Goal: Communication & Community: Answer question/provide support

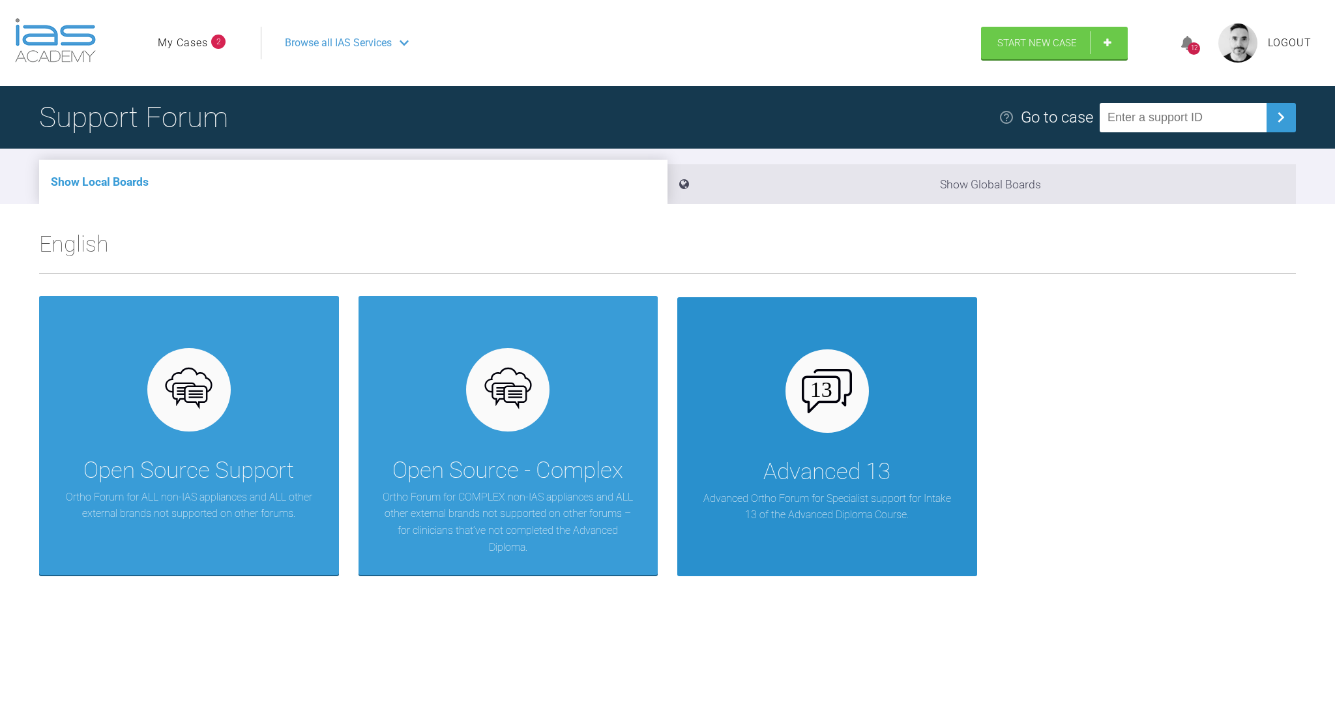
click at [785, 366] on div "Advanced 13 Advanced Ortho Forum for Specialist support for Intake 13 of the Ad…" at bounding box center [827, 436] width 300 height 279
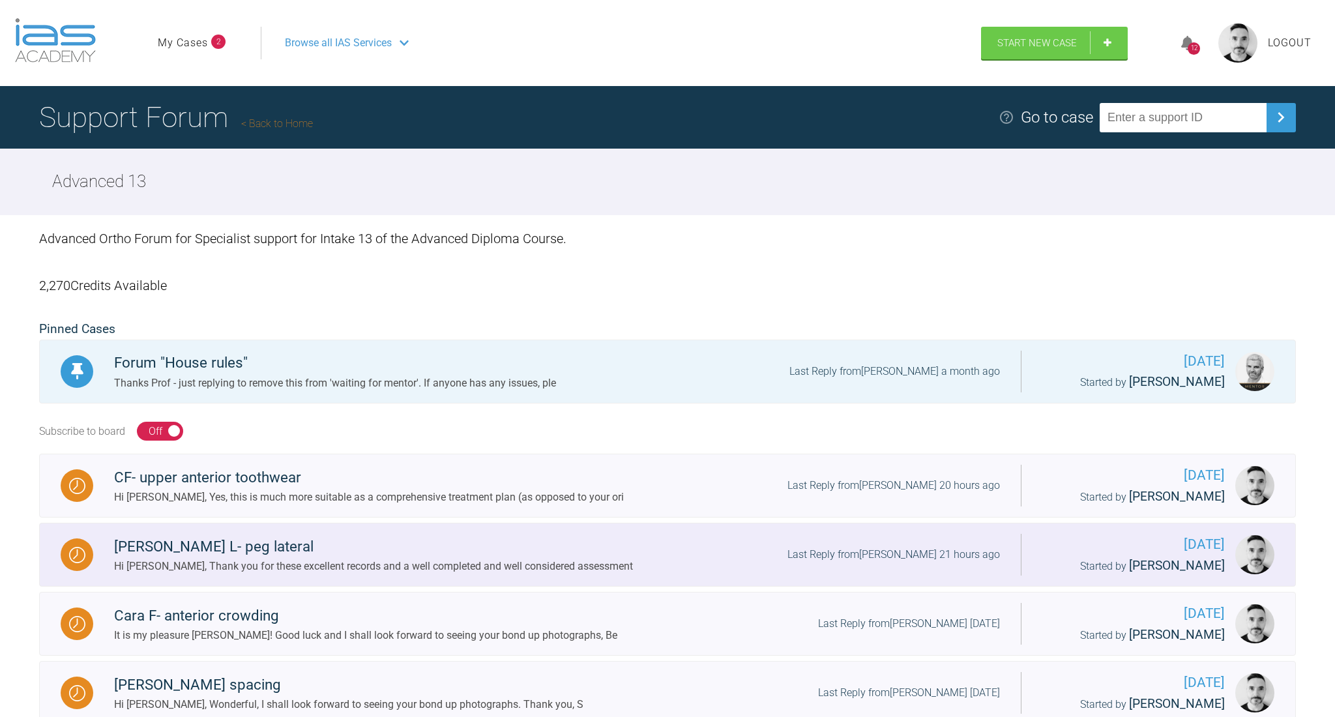
click at [408, 535] on div "[PERSON_NAME] L- peg lateral" at bounding box center [373, 546] width 519 height 23
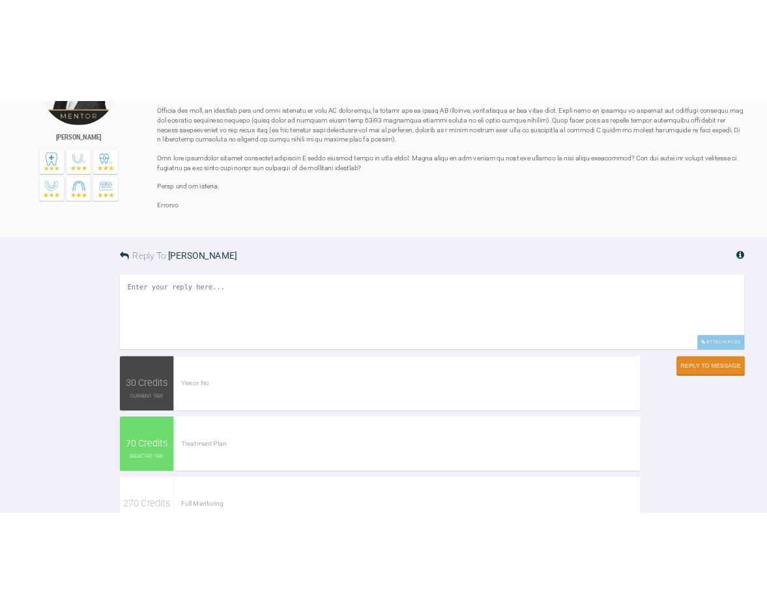
scroll to position [859, 0]
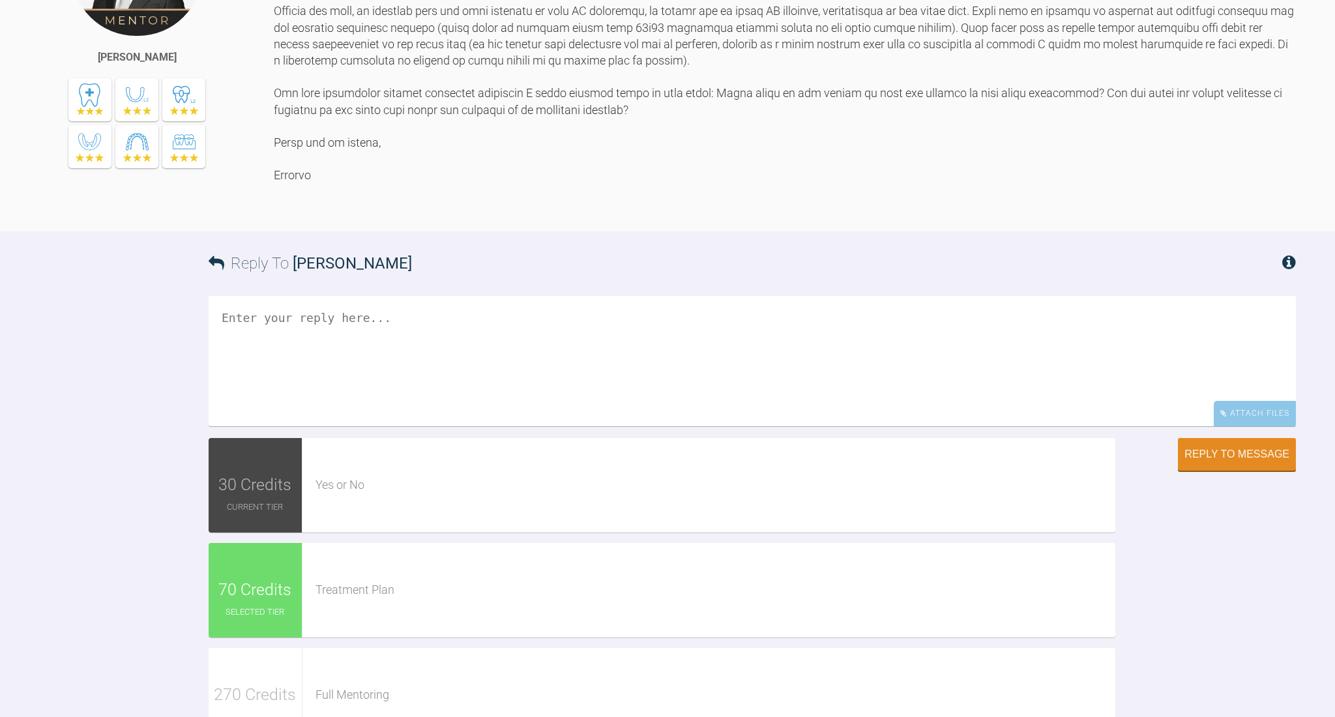
click at [367, 426] on textarea at bounding box center [753, 361] width 1088 height 130
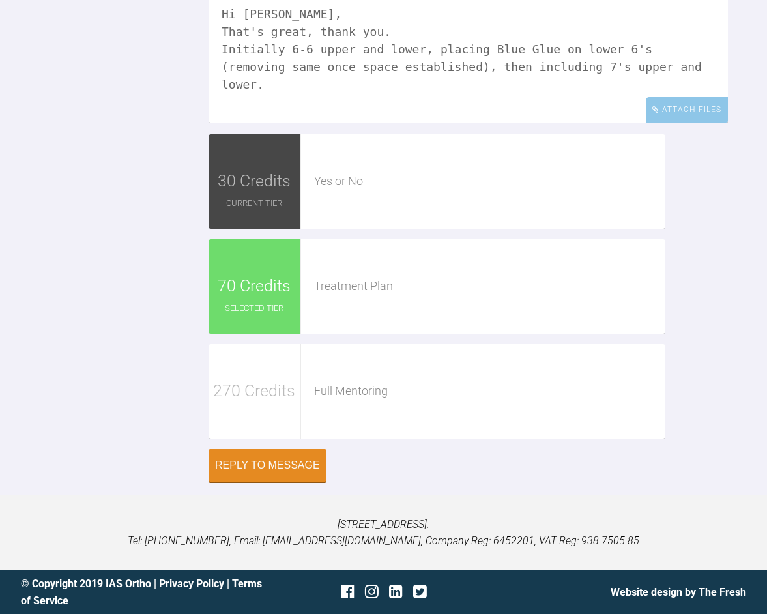
scroll to position [1799, 0]
click at [226, 123] on textarea "Hi [PERSON_NAME], That's great, thank you. Initially 6-6 upper and lower, placi…" at bounding box center [469, 57] width 520 height 130
click at [577, 123] on textarea "Hi [PERSON_NAME], That's great, thank you. I intend to initially bond 6-6 upper…" at bounding box center [469, 57] width 520 height 130
click at [564, 123] on textarea "Hi [PERSON_NAME], That's great, thank you. I intend to initially bond 6-6 upper…" at bounding box center [469, 57] width 520 height 130
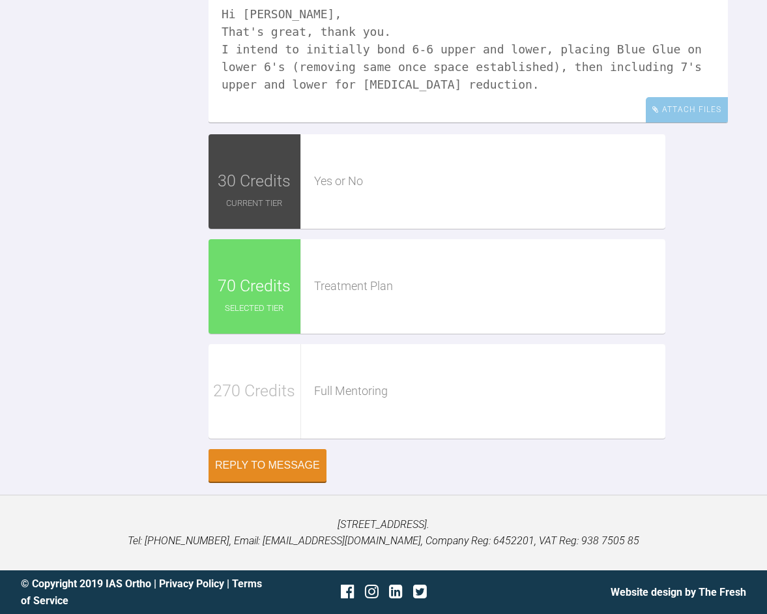
click at [653, 123] on textarea "Hi [PERSON_NAME], That's great, thank you. I intend to initially bond 6-6 upper…" at bounding box center [469, 57] width 520 height 130
click at [661, 123] on textarea "Hi [PERSON_NAME], That's great, thank you. I intend to initially bond 6-6 upper…" at bounding box center [469, 57] width 520 height 130
click at [426, 123] on textarea "Hi [PERSON_NAME], That's great, thank you. I intend to initially bond 6-6 upper…" at bounding box center [469, 57] width 520 height 130
click at [527, 123] on textarea "Hi [PERSON_NAME], That's great, thank you. I intend to initially bond 6-6 upper…" at bounding box center [469, 57] width 520 height 130
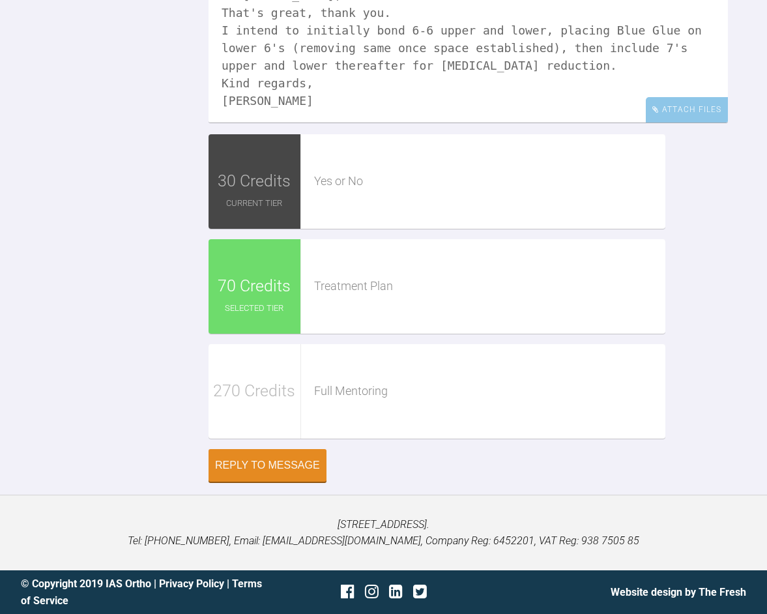
scroll to position [19, 0]
click at [381, 123] on textarea "Hi [PERSON_NAME], That's great, thank you. I intend to initially bond 6-6 upper…" at bounding box center [469, 57] width 520 height 130
click at [351, 123] on textarea "Hi [PERSON_NAME], That's great, thank you. I intend to initially bond 6-6 upper…" at bounding box center [469, 57] width 520 height 130
click at [598, 123] on textarea "Hi [PERSON_NAME], That's great, thank you. I intend to initially bond 6-6 upper…" at bounding box center [469, 57] width 520 height 130
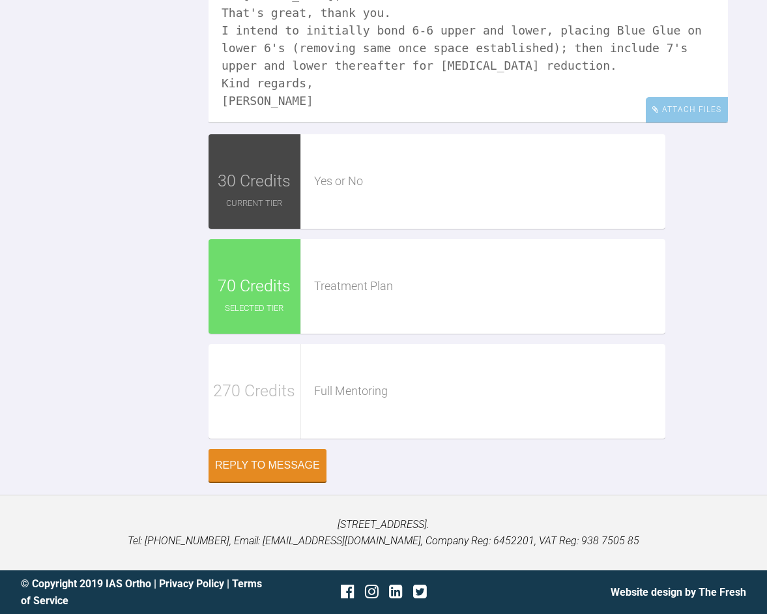
click at [380, 57] on textarea "Hi [PERSON_NAME], That's great, thank you. I intend to initially bond 6-6 upper…" at bounding box center [469, 57] width 520 height 130
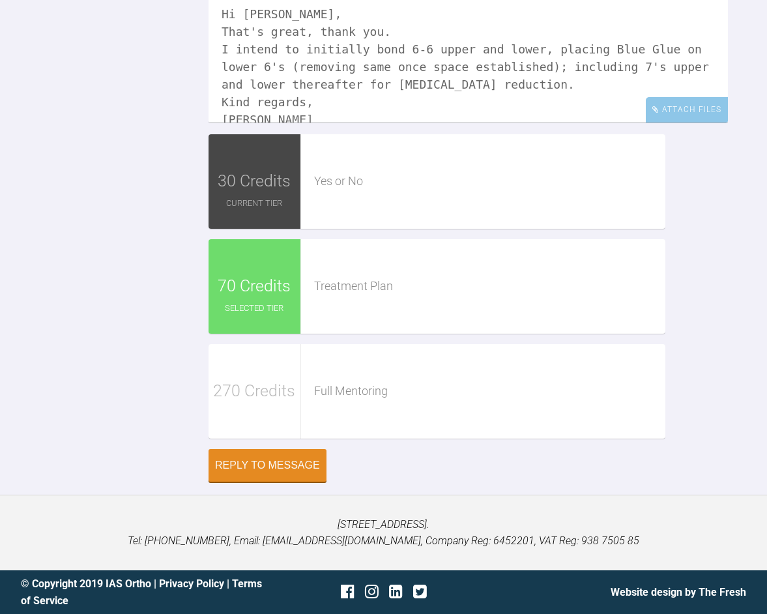
scroll to position [0, 0]
click at [363, 123] on textarea "Hi [PERSON_NAME], That's great, thank you. I intend to initially bond 6-6 upper…" at bounding box center [469, 57] width 520 height 130
click at [437, 123] on textarea "Hi [PERSON_NAME], That's great, thank you. I will send records of bond-up . I i…" at bounding box center [469, 57] width 520 height 130
click at [497, 123] on textarea "Hi [PERSON_NAME], That's great, thank you. I will send photos of bond-up . I in…" at bounding box center [469, 57] width 520 height 130
click at [501, 123] on textarea "Hi [PERSON_NAME], That's great, thank you. I will send photos of bond-up . I in…" at bounding box center [469, 57] width 520 height 130
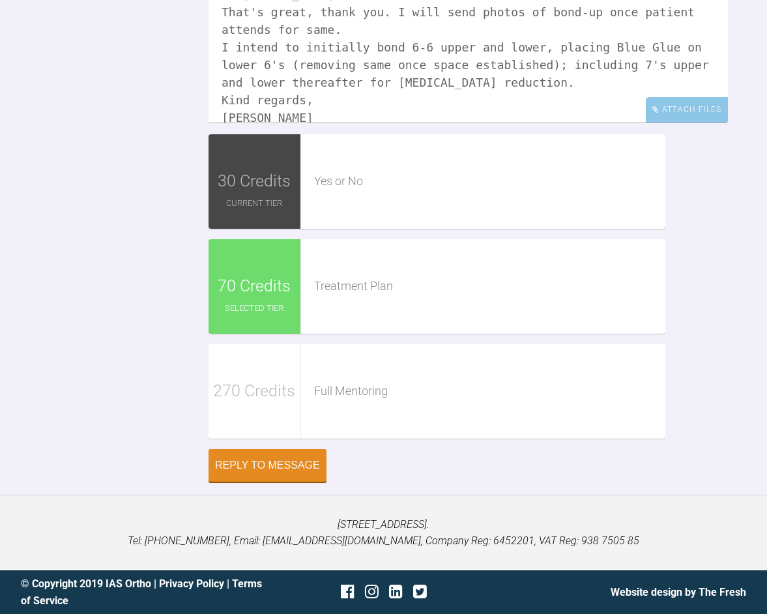
scroll to position [19, 0]
drag, startPoint x: 664, startPoint y: 185, endPoint x: 348, endPoint y: 184, distance: 316.2
click at [348, 123] on textarea "Hi [PERSON_NAME], That's great, thank you. I will send photos of bond-up once p…" at bounding box center [469, 57] width 520 height 130
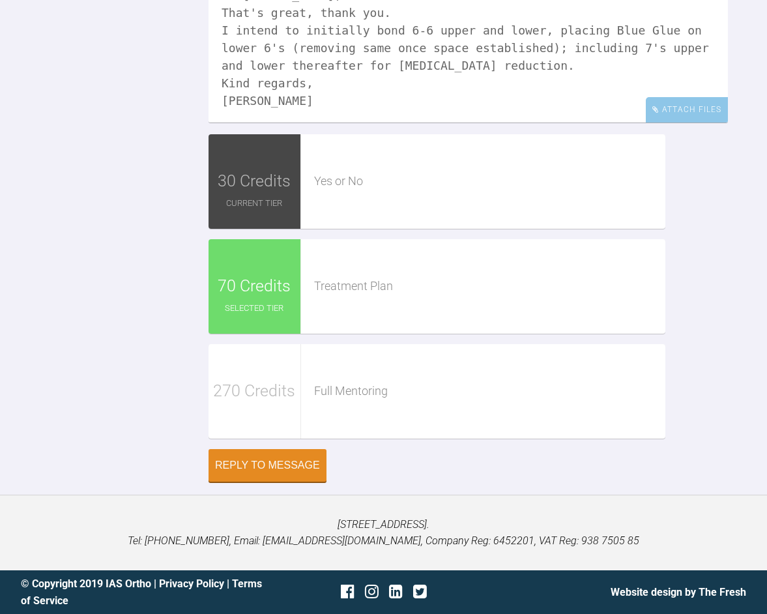
click at [684, 123] on textarea "Hi [PERSON_NAME], That's great, thank you. I intend to initially bond 6-6 upper…" at bounding box center [469, 57] width 520 height 130
paste textarea "I will send photos of bond-up once patient attends for same."
click at [372, 123] on textarea "Hi [PERSON_NAME], That's great, thank you. I intend to initially bond 6-6 upper…" at bounding box center [469, 57] width 520 height 130
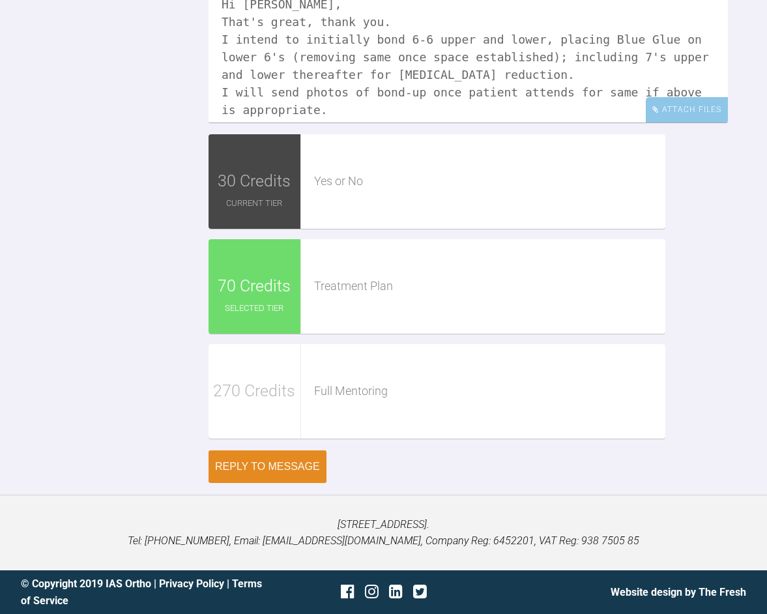
scroll to position [2060, 0]
type textarea "Hi [PERSON_NAME], That's great, thank you. I intend to initially bond 6-6 upper…"
click at [276, 469] on div "Reply to Message" at bounding box center [267, 467] width 105 height 12
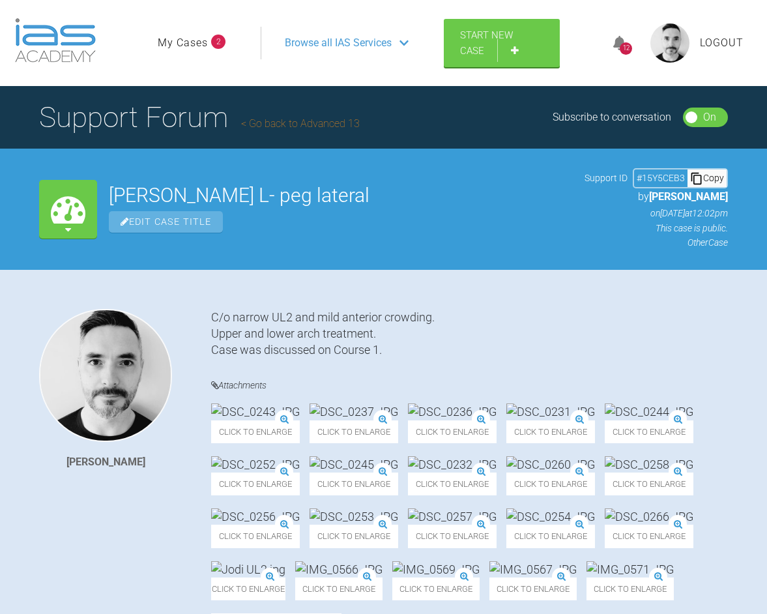
scroll to position [0, 0]
click at [288, 125] on link "Go back to Advanced 13" at bounding box center [300, 123] width 119 height 12
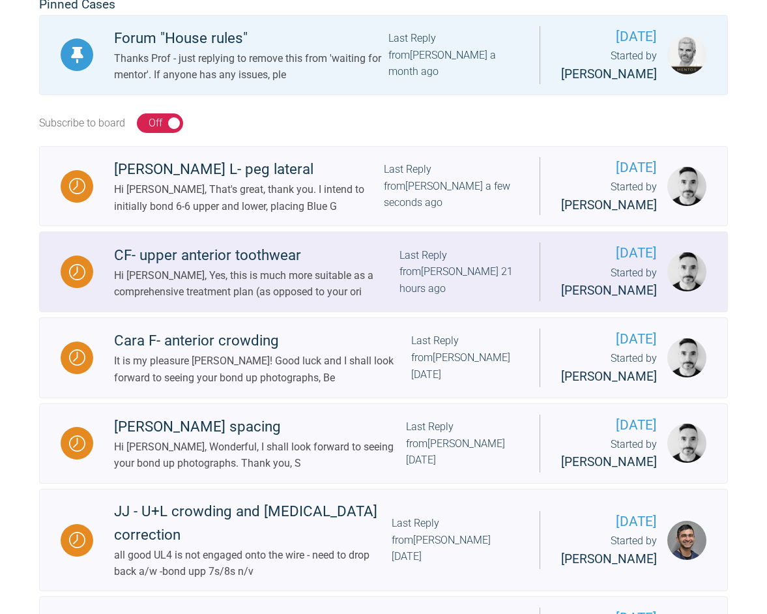
click at [208, 301] on div "Hi [PERSON_NAME], Yes, this is much more suitable as a comprehensive treatment …" at bounding box center [257, 283] width 286 height 33
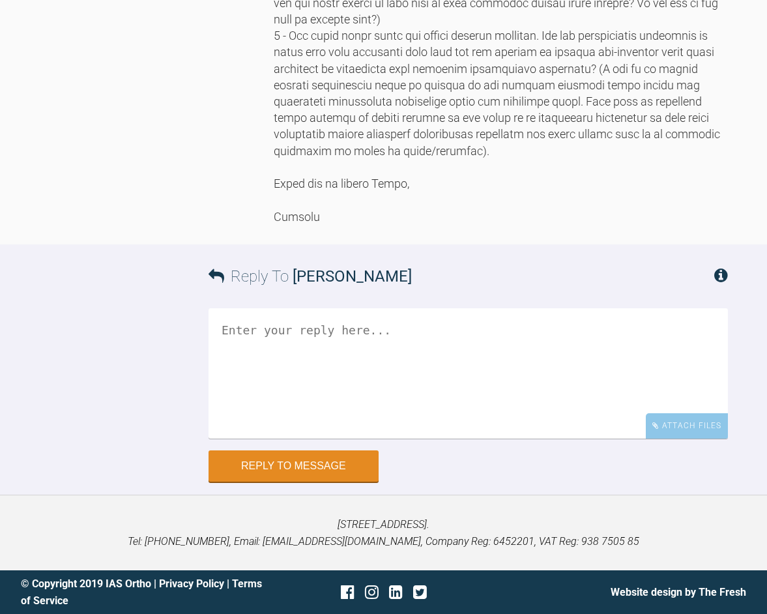
scroll to position [2286, 0]
click at [330, 439] on textarea at bounding box center [469, 373] width 520 height 130
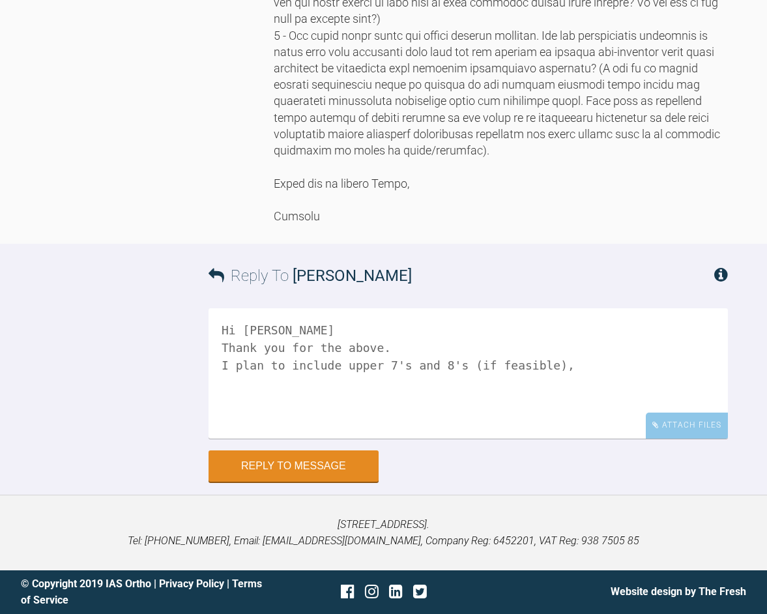
click at [382, 439] on textarea "Hi [PERSON_NAME] Thank you for the above. I plan to include upper 7's and 8's (…" at bounding box center [469, 373] width 520 height 130
click at [220, 439] on textarea "Hi [PERSON_NAME] Thank you for the above. I plan to include upper 7's and, if f…" at bounding box center [469, 373] width 520 height 130
drag, startPoint x: 467, startPoint y: 581, endPoint x: 372, endPoint y: 595, distance: 95.5
click at [364, 439] on textarea "Hi [PERSON_NAME] Thank you for the above. 1. I plan to include upper 7's and, i…" at bounding box center [469, 373] width 520 height 130
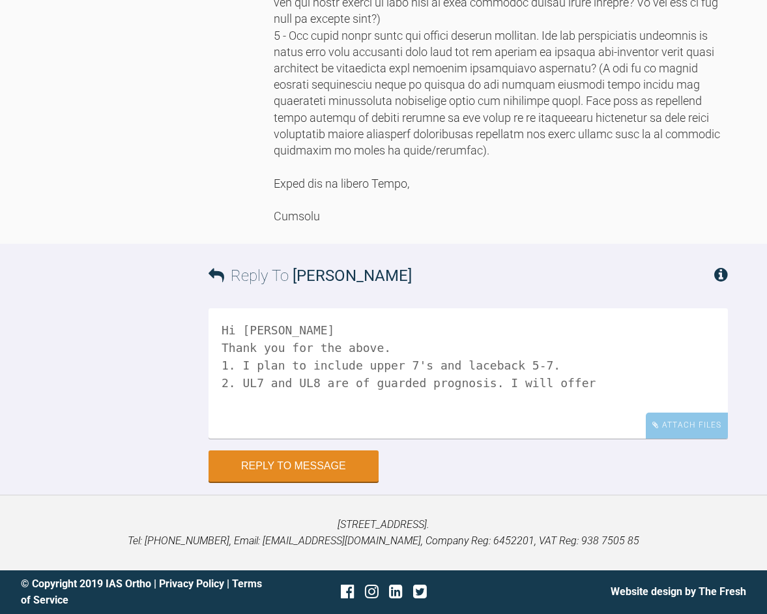
click at [336, 439] on textarea "Hi [PERSON_NAME] Thank you for the above. 1. I plan to include upper 7's and la…" at bounding box center [469, 373] width 520 height 130
click at [505, 439] on textarea "Hi [PERSON_NAME] Thank you for the above. 1. I plan to include upper 7's and la…" at bounding box center [469, 373] width 520 height 130
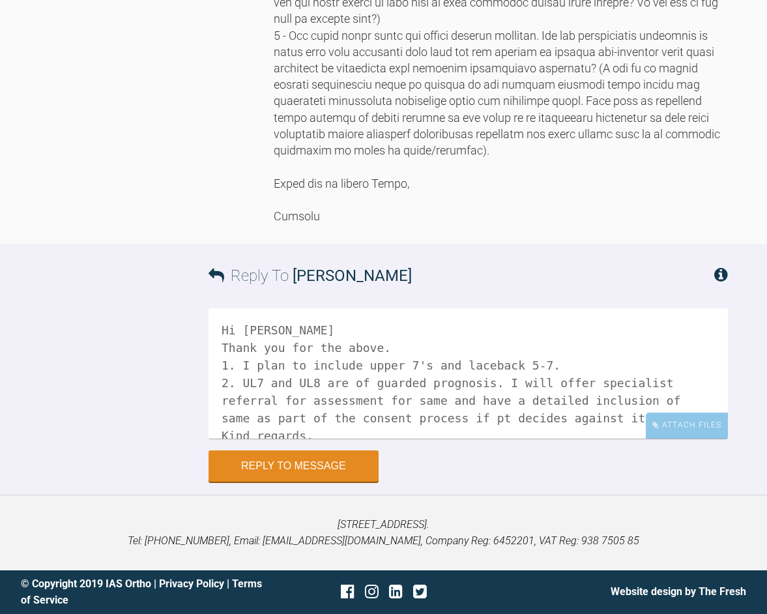
scroll to position [2369, 0]
click at [457, 439] on textarea "Hi [PERSON_NAME] Thank you for the above. 1. I plan to include upper 7's and la…" at bounding box center [469, 373] width 520 height 130
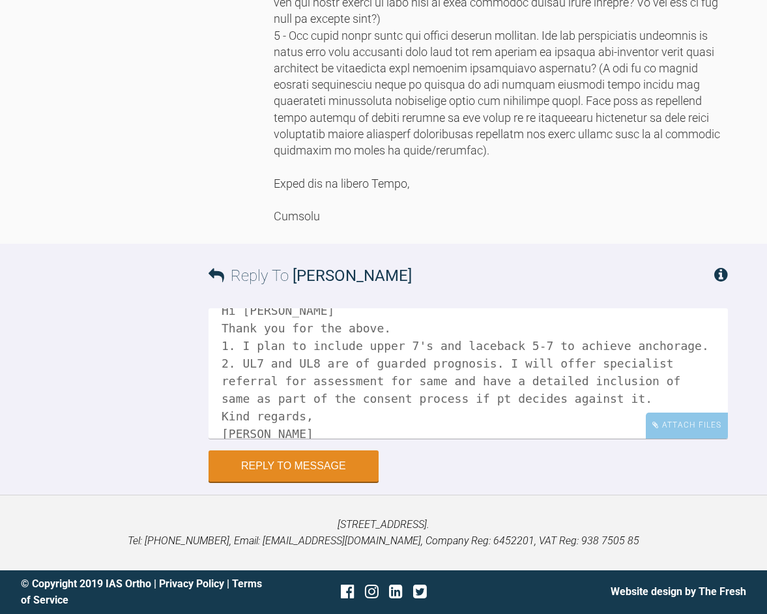
scroll to position [19, 0]
click at [466, 439] on textarea "Hi [PERSON_NAME] Thank you for the above. 1. I plan to include upper 7's and la…" at bounding box center [469, 373] width 520 height 130
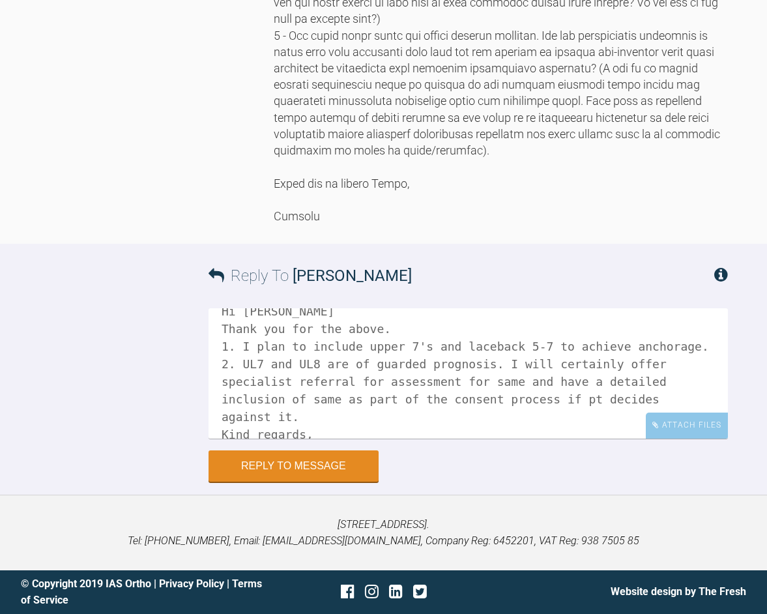
click at [513, 439] on textarea "Hi [PERSON_NAME] Thank you for the above. 1. I plan to include upper 7's and la…" at bounding box center [469, 373] width 520 height 130
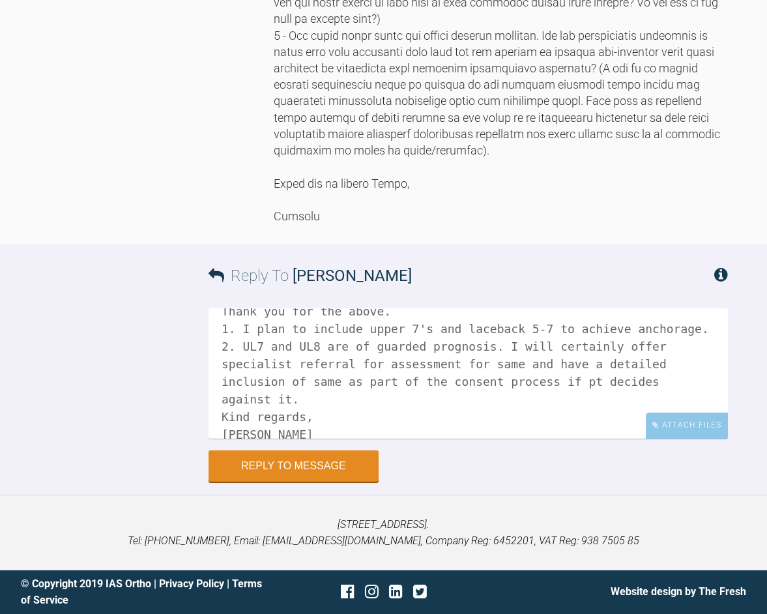
scroll to position [2469, 0]
type textarea "Hi [PERSON_NAME] Thank you for the above. 1. I plan to include upper 7's and la…"
click at [330, 483] on button "Reply to Message" at bounding box center [294, 467] width 170 height 31
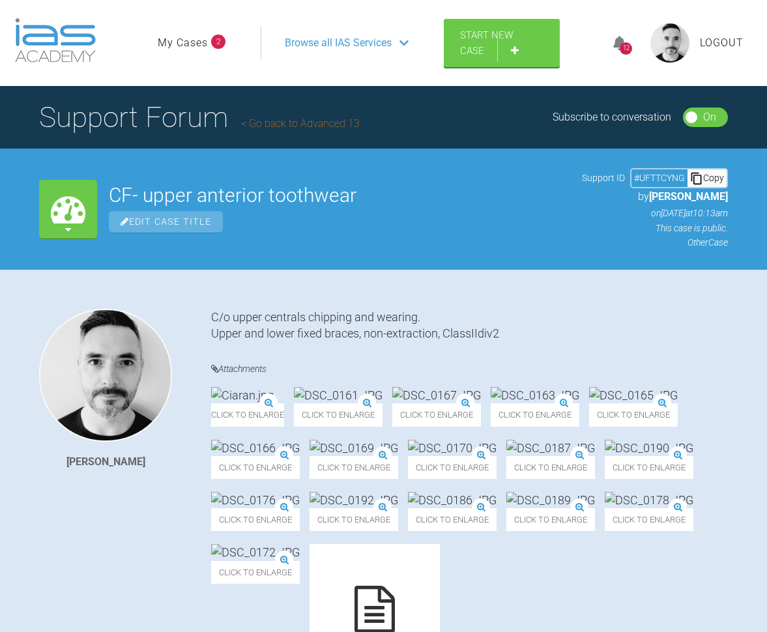
scroll to position [0, 0]
click at [215, 38] on span "2" at bounding box center [218, 42] width 14 height 14
click at [218, 42] on span "2" at bounding box center [218, 42] width 14 height 14
click at [623, 51] on div "12" at bounding box center [626, 48] width 12 height 12
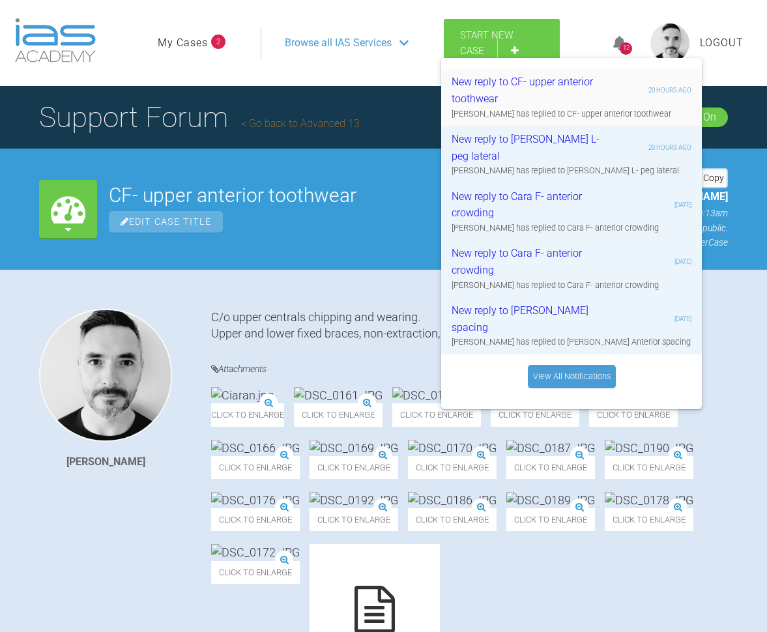
click at [543, 95] on div "New reply to CF- upper anterior toothwear" at bounding box center [530, 90] width 156 height 33
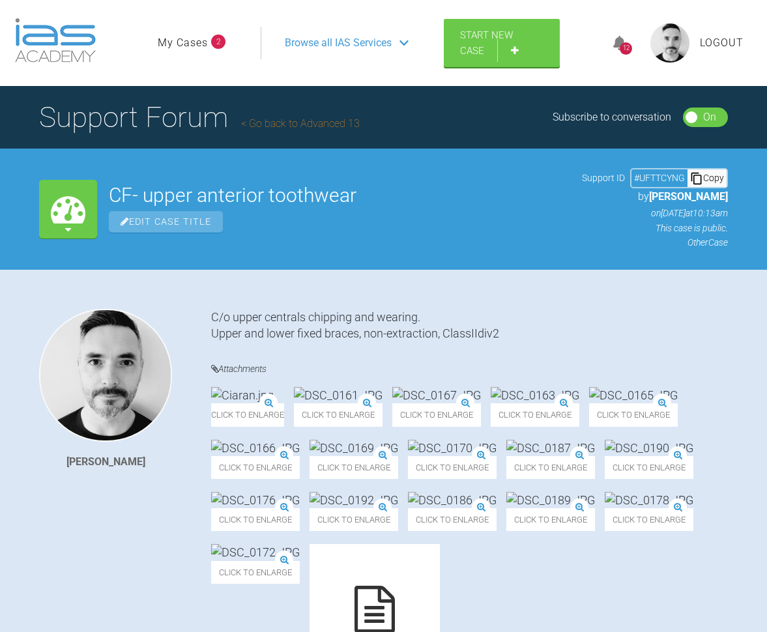
click at [622, 52] on div "12" at bounding box center [626, 48] width 12 height 12
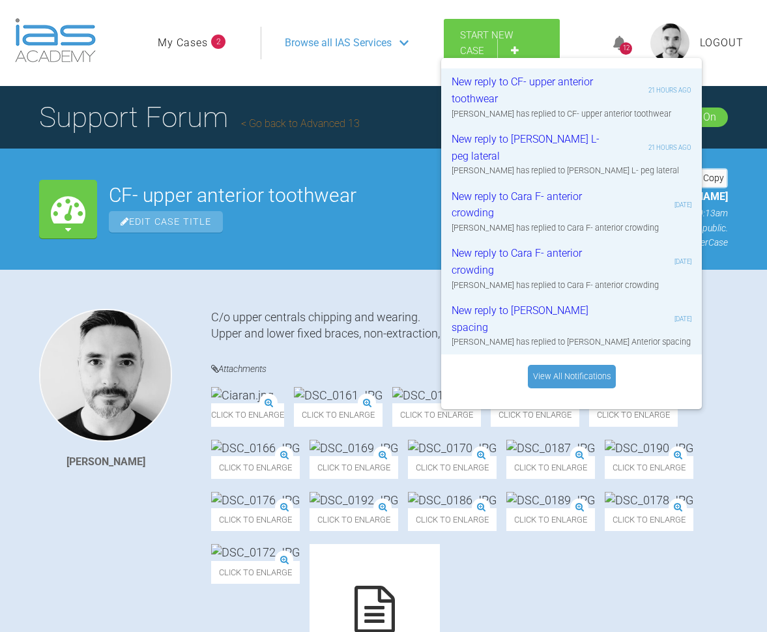
click at [220, 44] on span "2" at bounding box center [218, 42] width 14 height 14
click at [182, 45] on link "My Cases" at bounding box center [183, 43] width 50 height 17
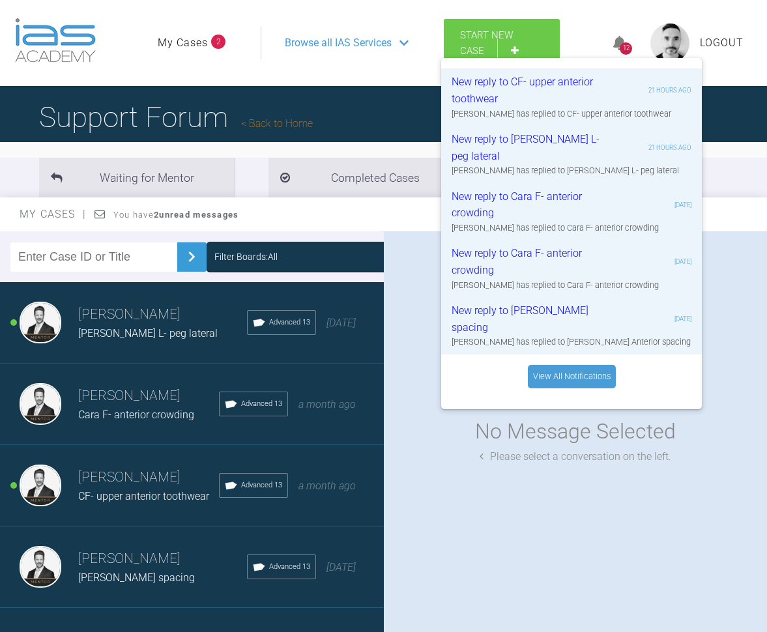
click at [137, 326] on div "[PERSON_NAME] L- peg lateral" at bounding box center [162, 333] width 169 height 17
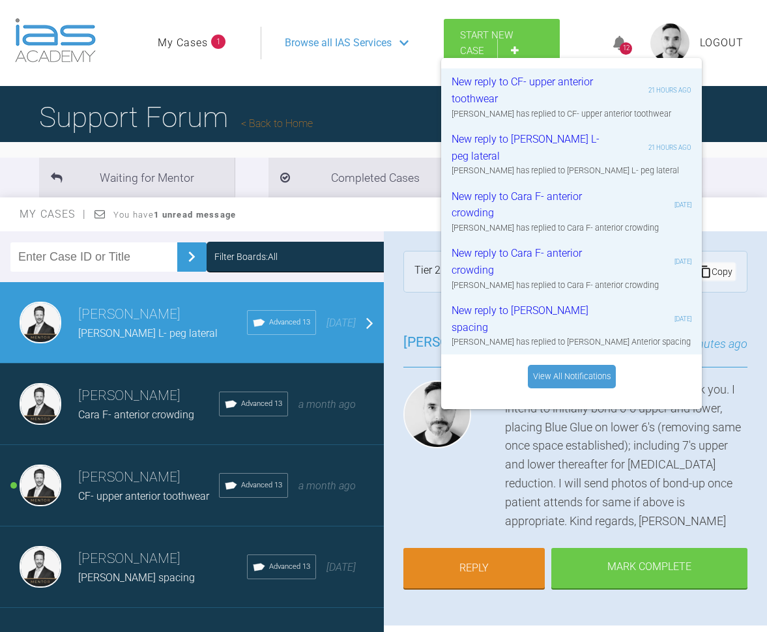
click at [200, 44] on link "My Cases" at bounding box center [183, 43] width 50 height 17
click at [114, 497] on span "CF- upper anterior toothwear" at bounding box center [143, 496] width 131 height 12
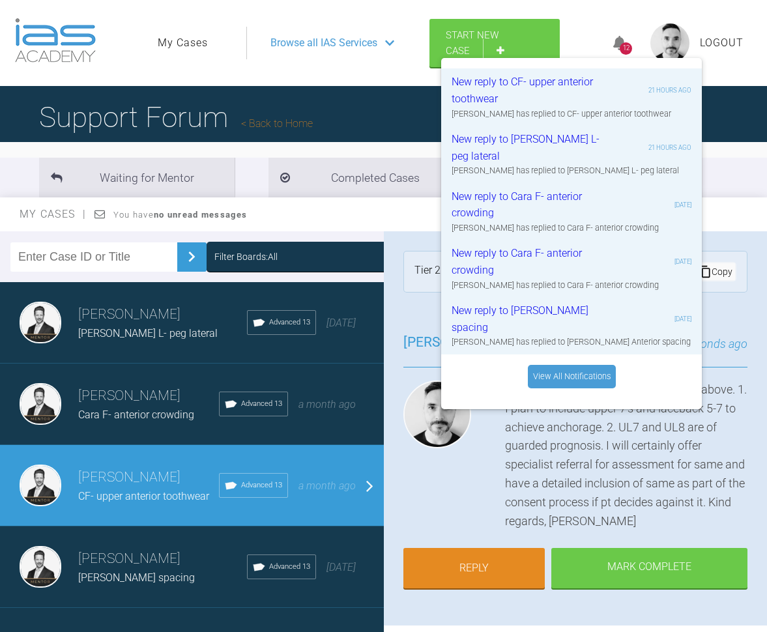
click at [291, 125] on link "Back to Home" at bounding box center [277, 123] width 72 height 12
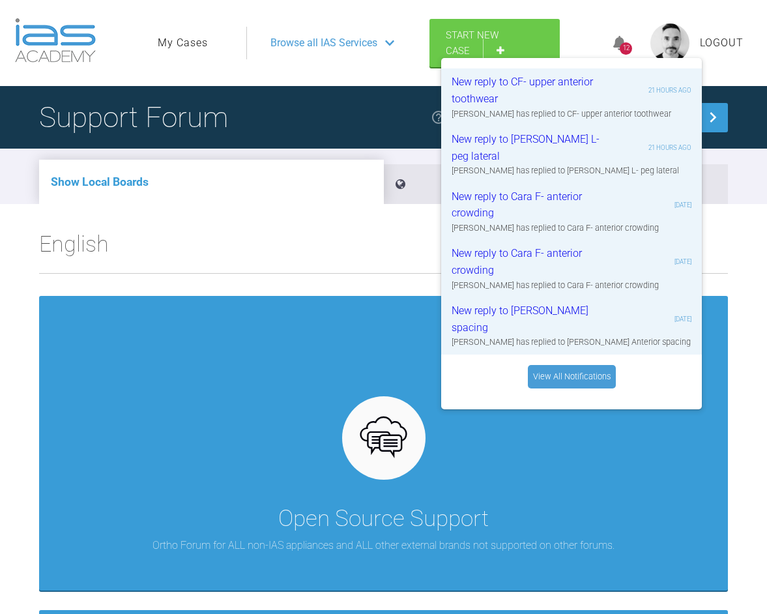
click at [621, 46] on div "12" at bounding box center [626, 48] width 12 height 12
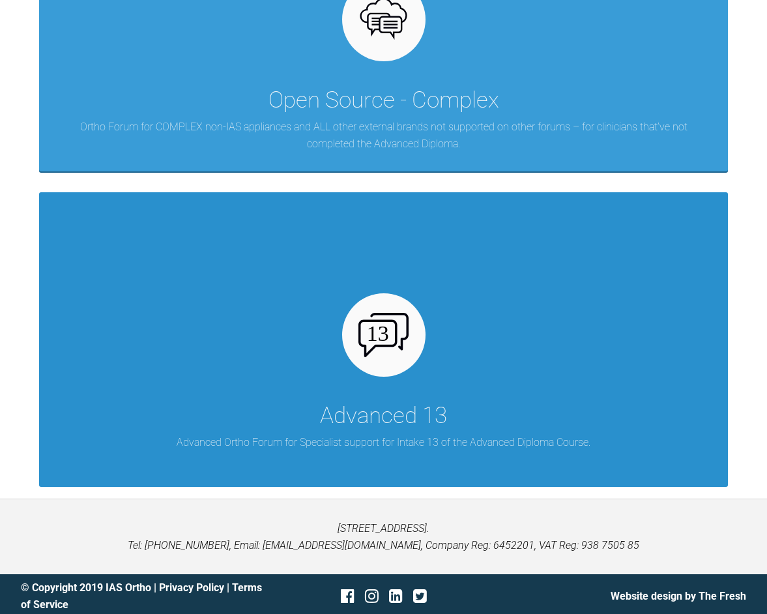
click at [379, 338] on img at bounding box center [384, 335] width 50 height 44
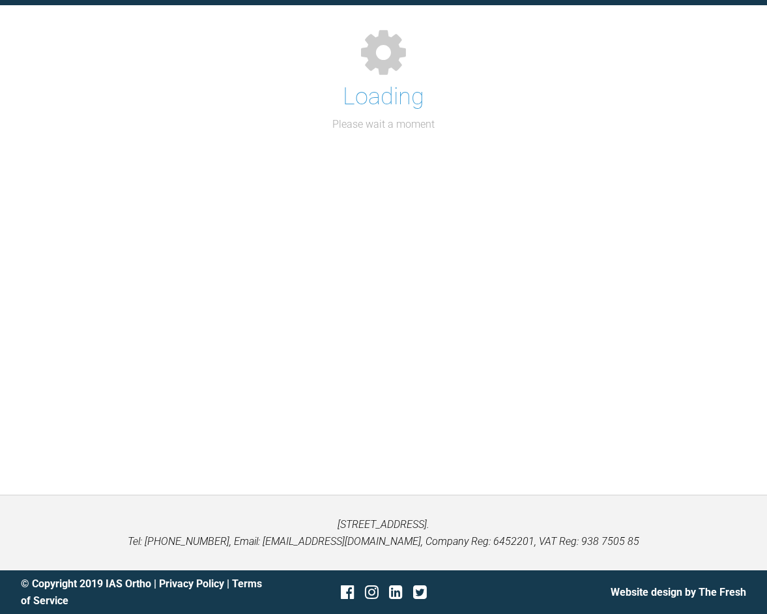
scroll to position [142, 0]
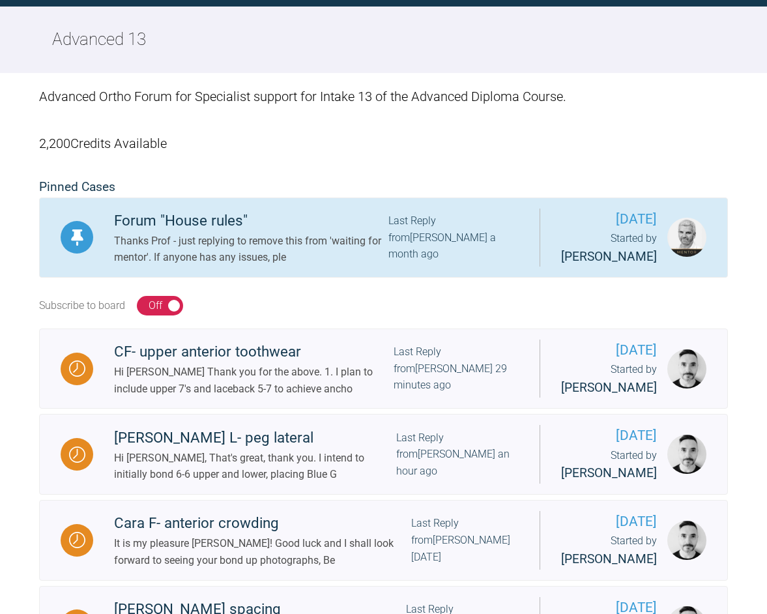
click at [235, 252] on div "Thanks Prof - just replying to remove this from 'waiting for mentor'. If anyone…" at bounding box center [251, 249] width 274 height 33
